Goal: Contribute content: Share content

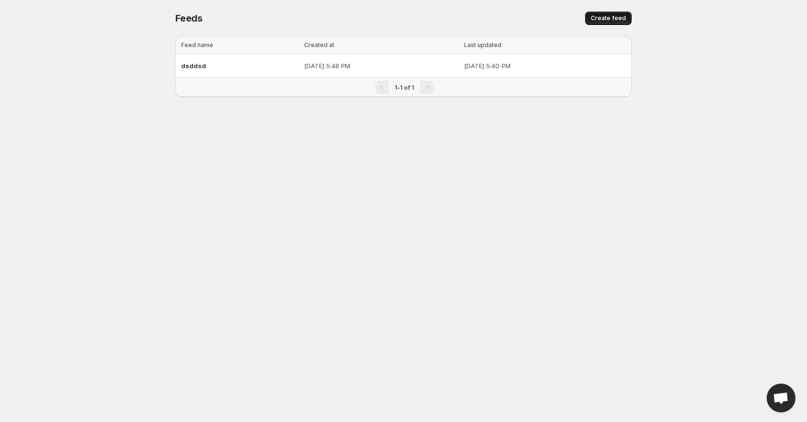
click at [593, 22] on span "Create feed" at bounding box center [608, 18] width 35 height 8
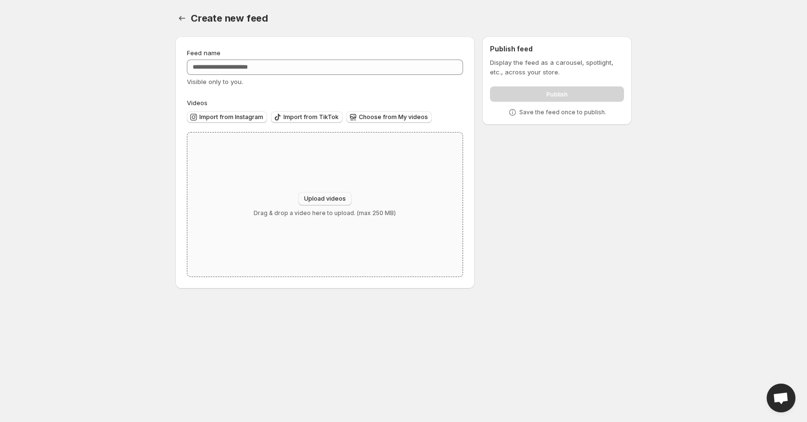
click at [331, 194] on button "Upload videos" at bounding box center [324, 198] width 53 height 13
click at [371, 121] on button "Choose from My videos" at bounding box center [389, 117] width 86 height 12
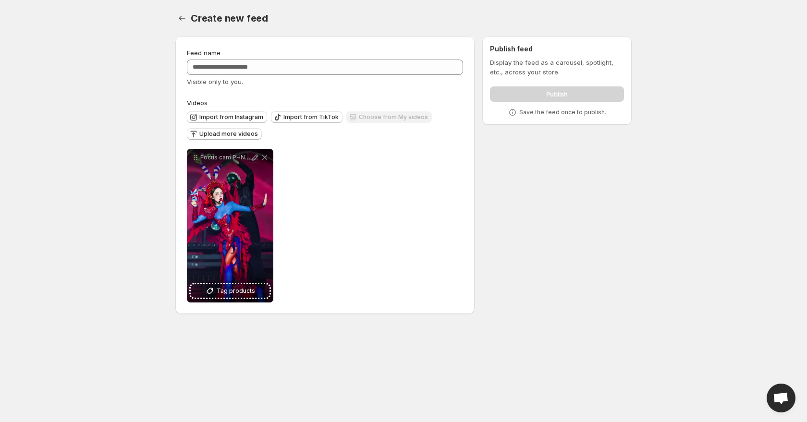
click at [450, 213] on div "**********" at bounding box center [325, 226] width 276 height 154
click at [540, 101] on div "Publish" at bounding box center [557, 92] width 134 height 19
click at [181, 18] on icon "Settings" at bounding box center [182, 18] width 10 height 10
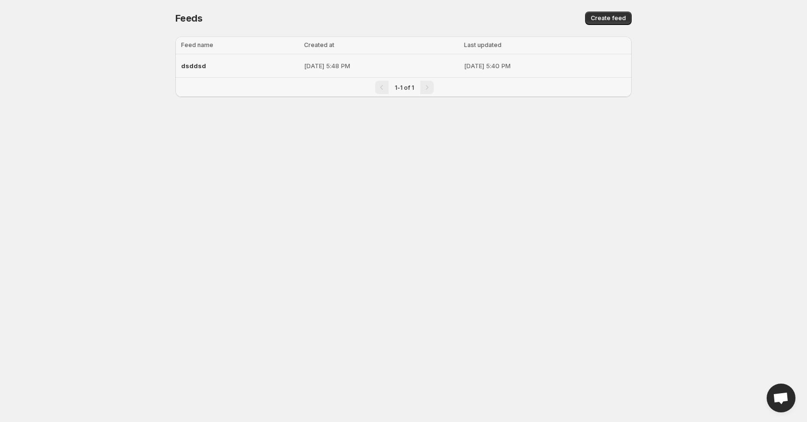
click at [192, 66] on span "dsddsd" at bounding box center [193, 66] width 25 height 8
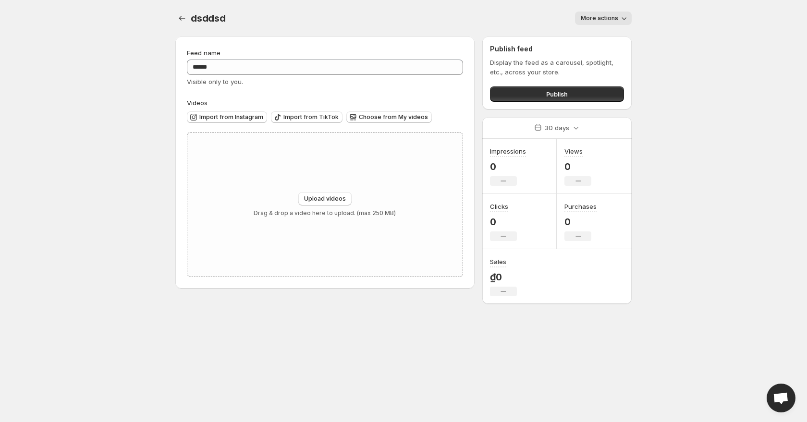
click at [89, 180] on body "Home Feeds Videos Subscription Settings dsddsd. This page is ready dsddsd More …" at bounding box center [403, 211] width 807 height 422
